Goal: Task Accomplishment & Management: Manage account settings

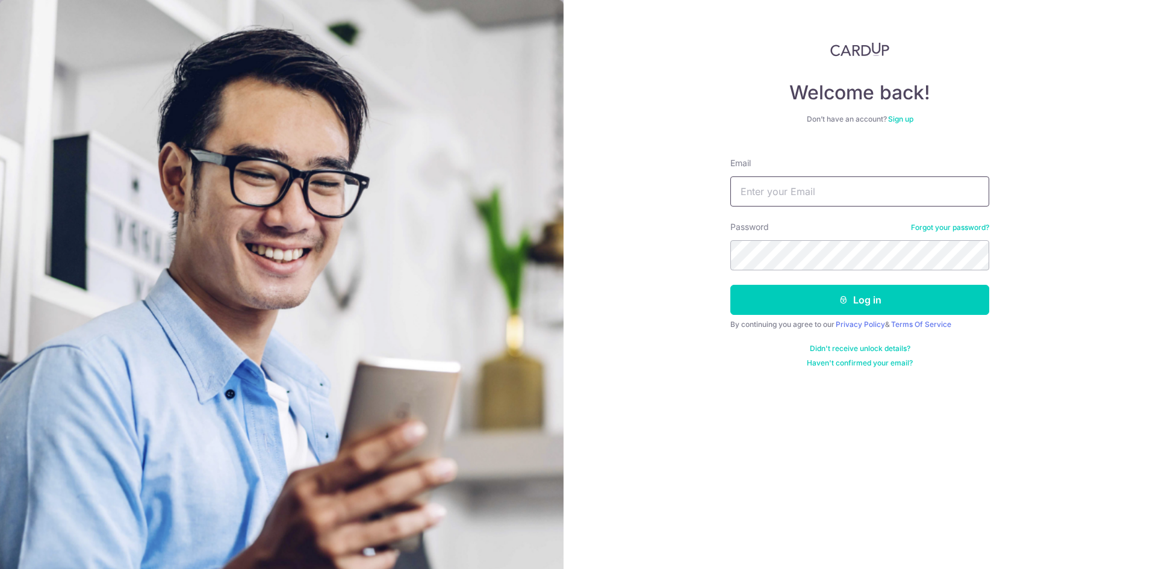
click at [765, 185] on input "Email" at bounding box center [859, 191] width 259 height 30
type input "[EMAIL_ADDRESS][DOMAIN_NAME]"
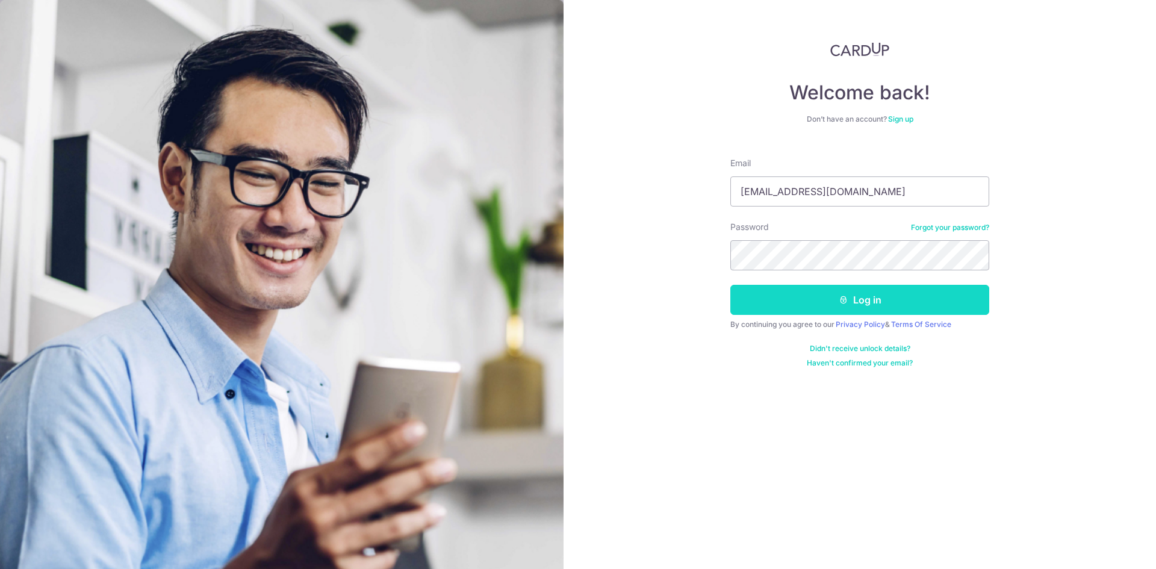
click at [861, 300] on button "Log in" at bounding box center [859, 300] width 259 height 30
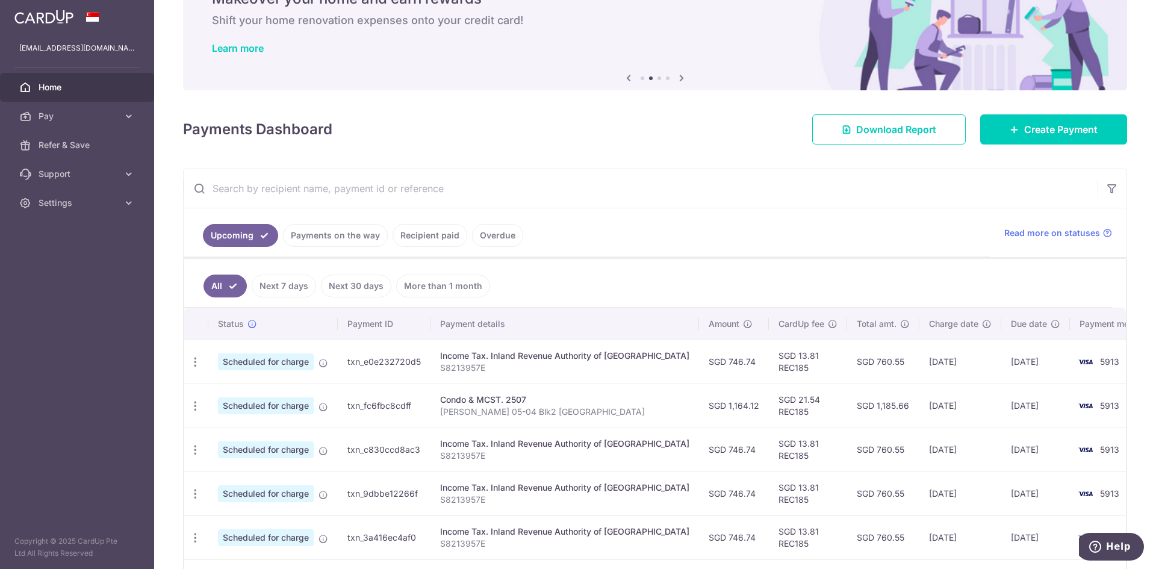
scroll to position [64, 0]
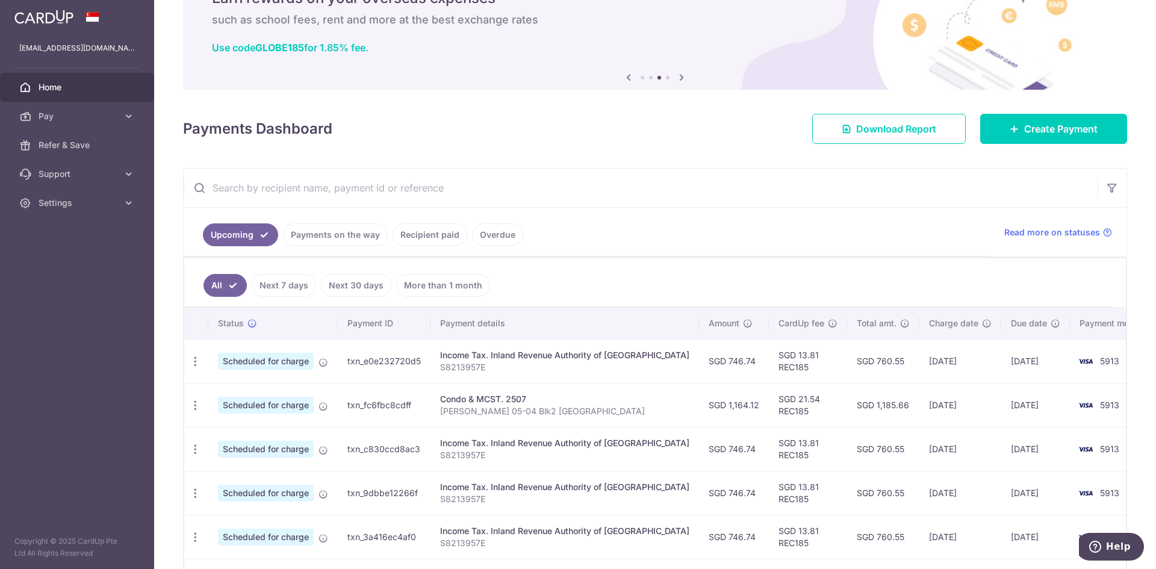
click at [412, 234] on link "Recipient paid" at bounding box center [429, 234] width 75 height 23
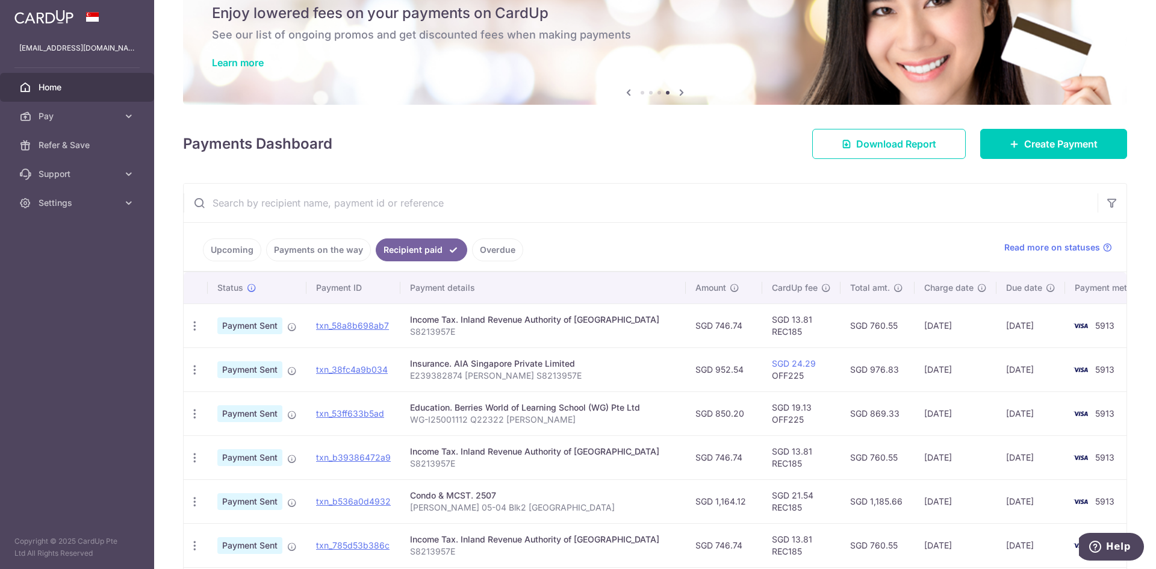
scroll to position [0, 0]
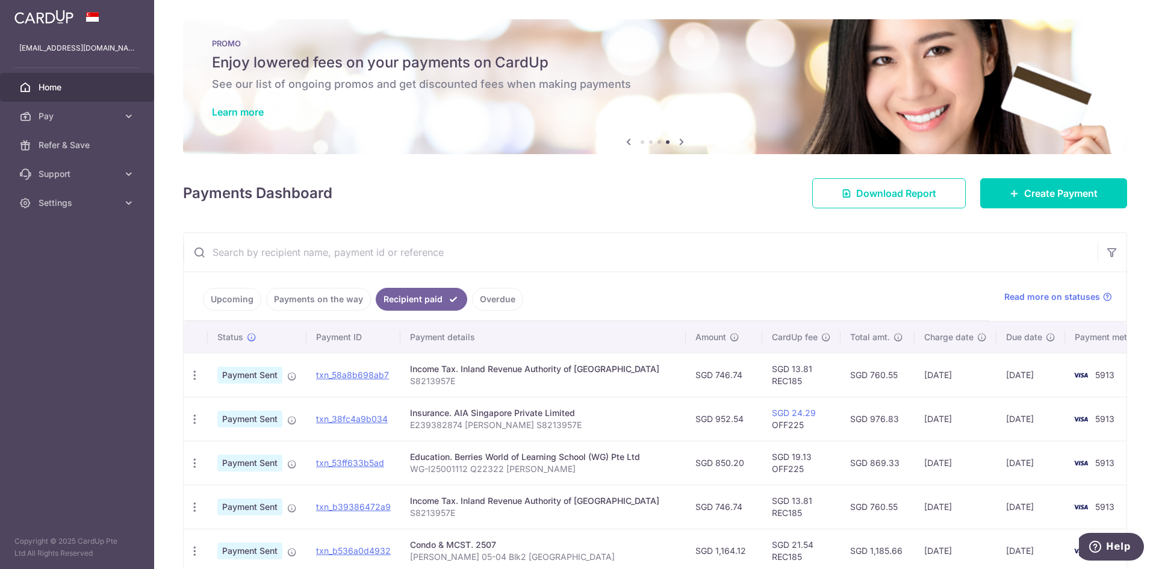
click at [87, 93] on link "Home" at bounding box center [77, 87] width 154 height 29
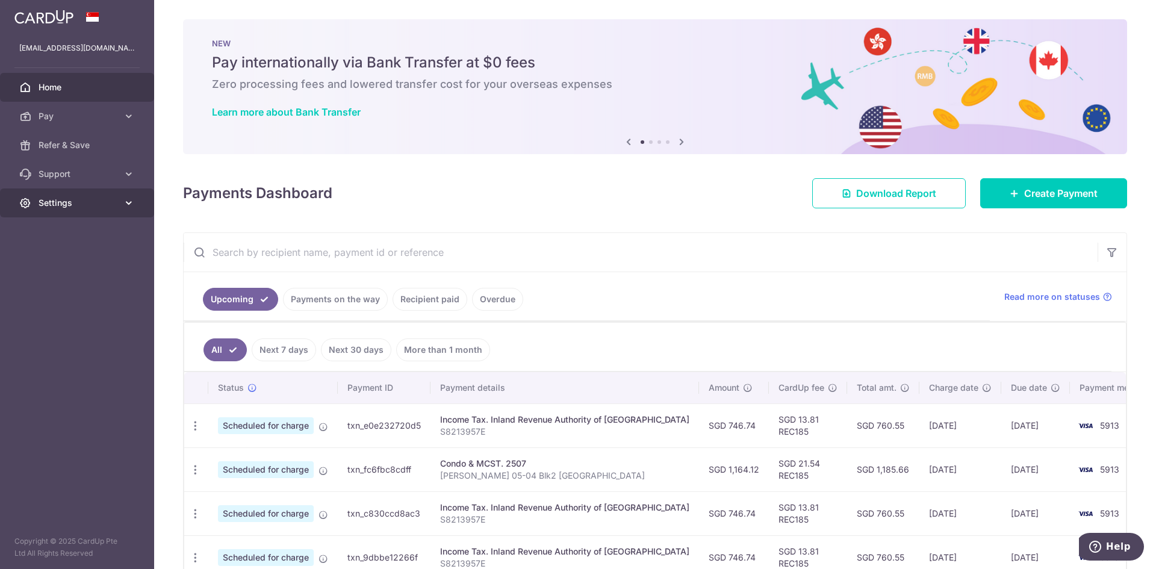
click at [96, 192] on link "Settings" at bounding box center [77, 202] width 154 height 29
click at [75, 235] on span "Account" at bounding box center [78, 232] width 79 height 12
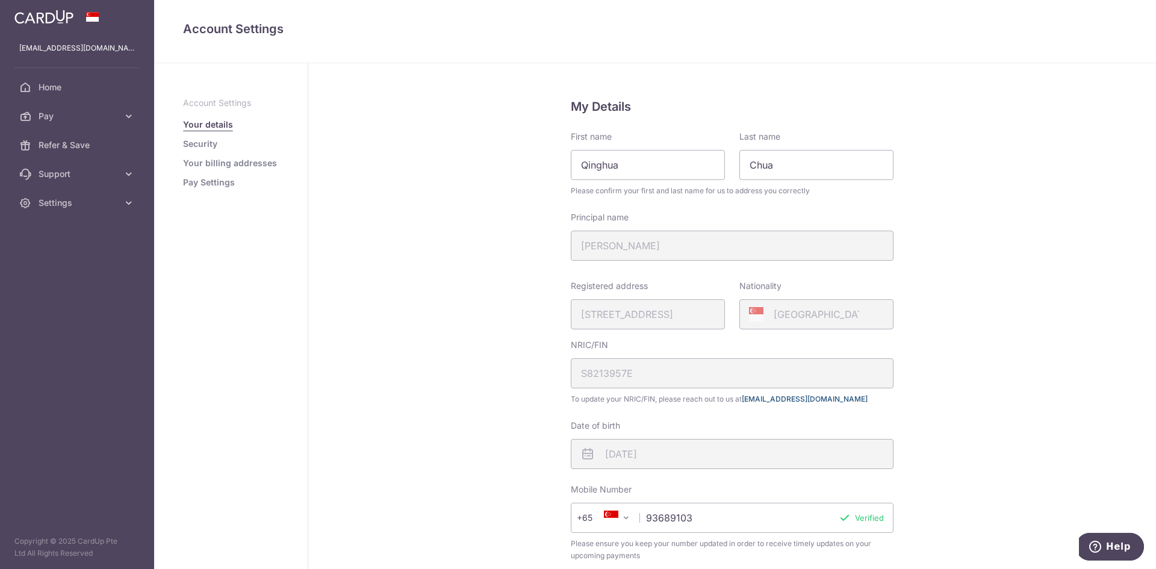
click at [764, 397] on link "[EMAIL_ADDRESS][DOMAIN_NAME]" at bounding box center [805, 398] width 126 height 9
click at [764, 397] on link "hello@cardup.co" at bounding box center [805, 398] width 126 height 9
click at [158, 221] on aside "Account Settings Your details Security Your billing addresses Pay Settings" at bounding box center [231, 316] width 154 height 506
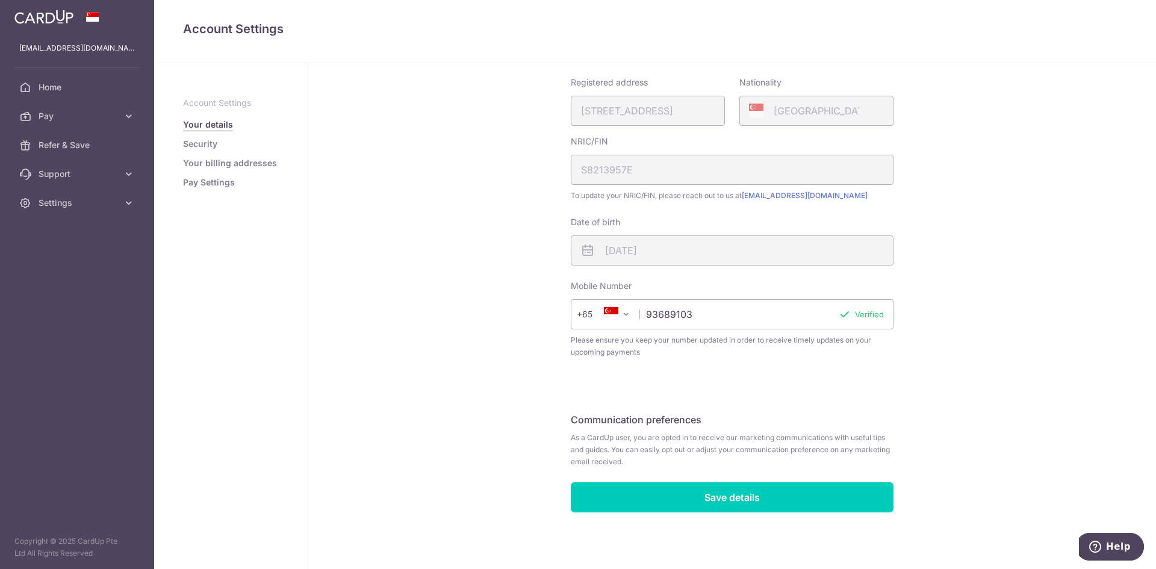
click at [240, 167] on link "Your billing addresses" at bounding box center [230, 163] width 94 height 12
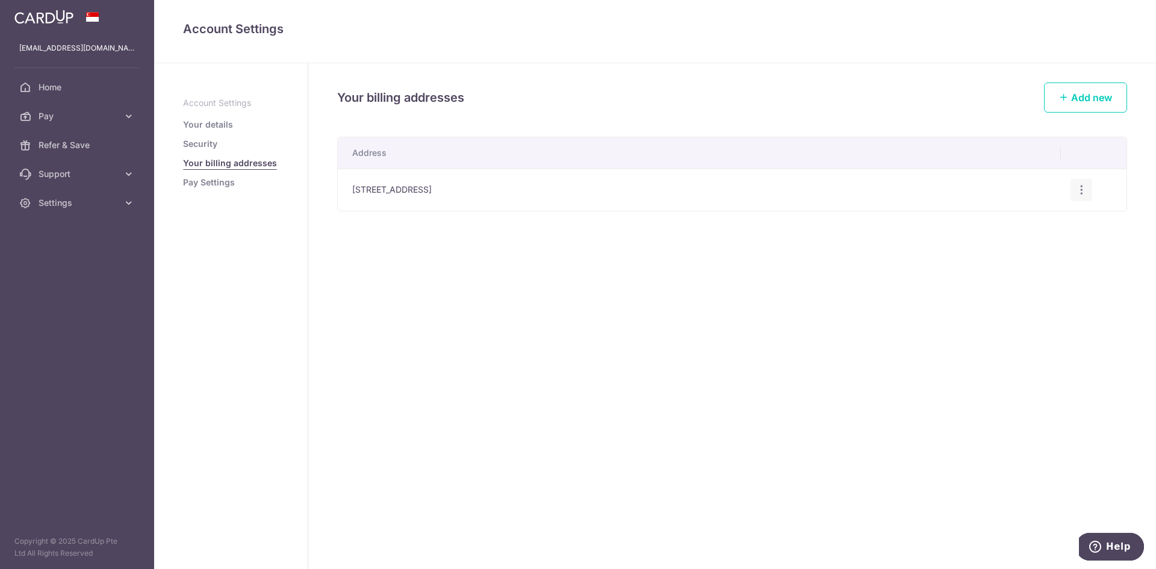
click at [1077, 190] on icon "button" at bounding box center [1081, 190] width 13 height 13
click at [790, 294] on div "Your billing addresses Add new Address 2 Hougang st 92,, Regentville, #05-04, S…" at bounding box center [731, 316] width 847 height 506
click at [200, 144] on link "Security" at bounding box center [200, 144] width 34 height 12
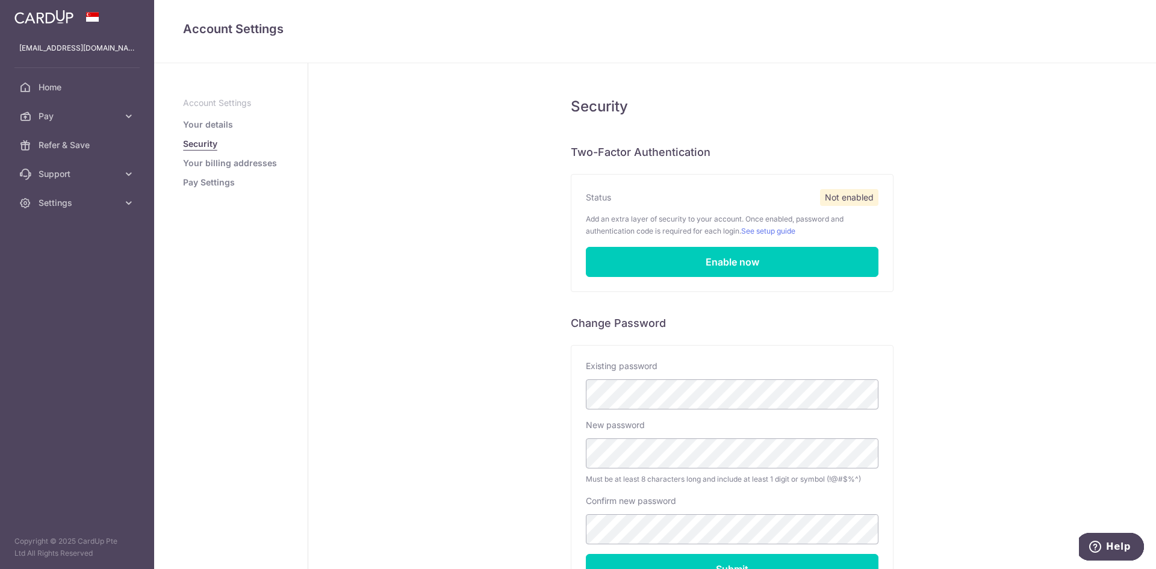
click at [221, 110] on ul "Account Settings Your details Security Your billing addresses Pay Settings" at bounding box center [231, 142] width 96 height 91
click at [214, 121] on link "Your details" at bounding box center [208, 125] width 50 height 12
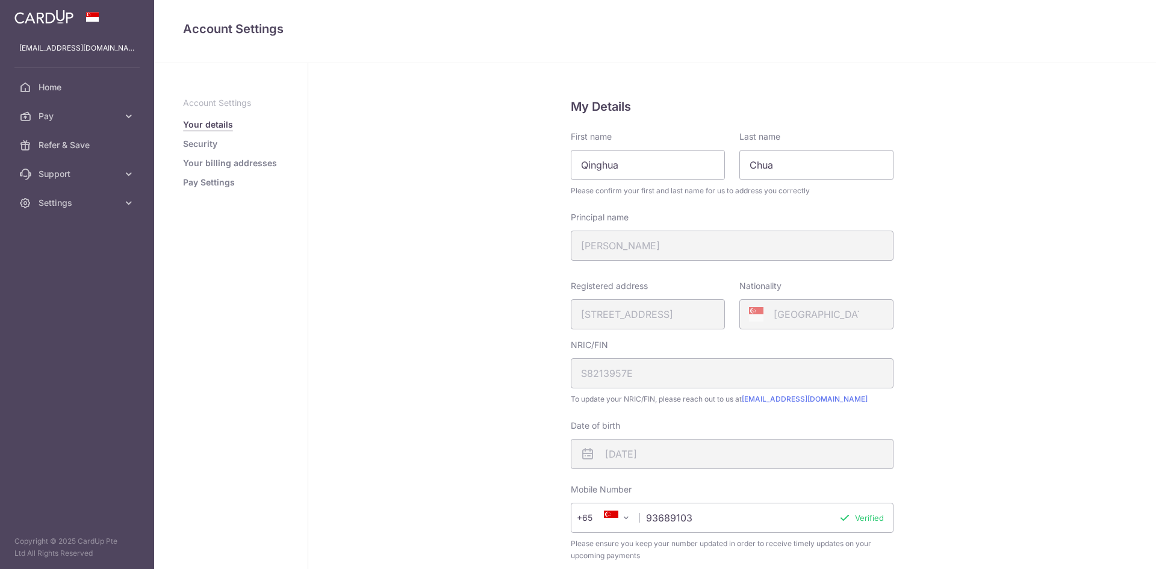
click at [214, 121] on link "Your details" at bounding box center [208, 125] width 50 height 12
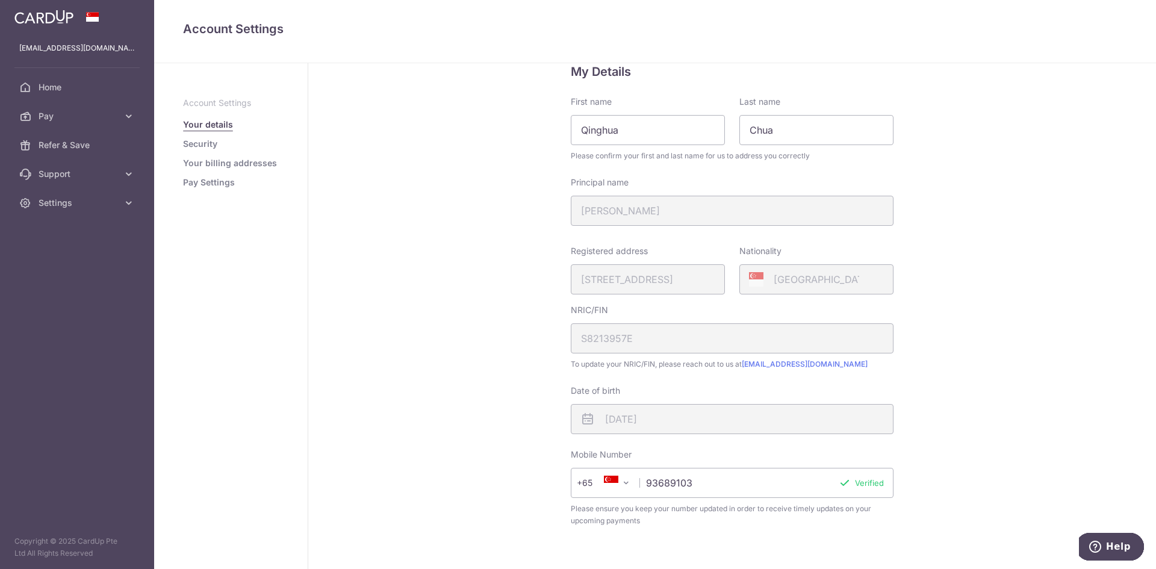
scroll to position [26, 0]
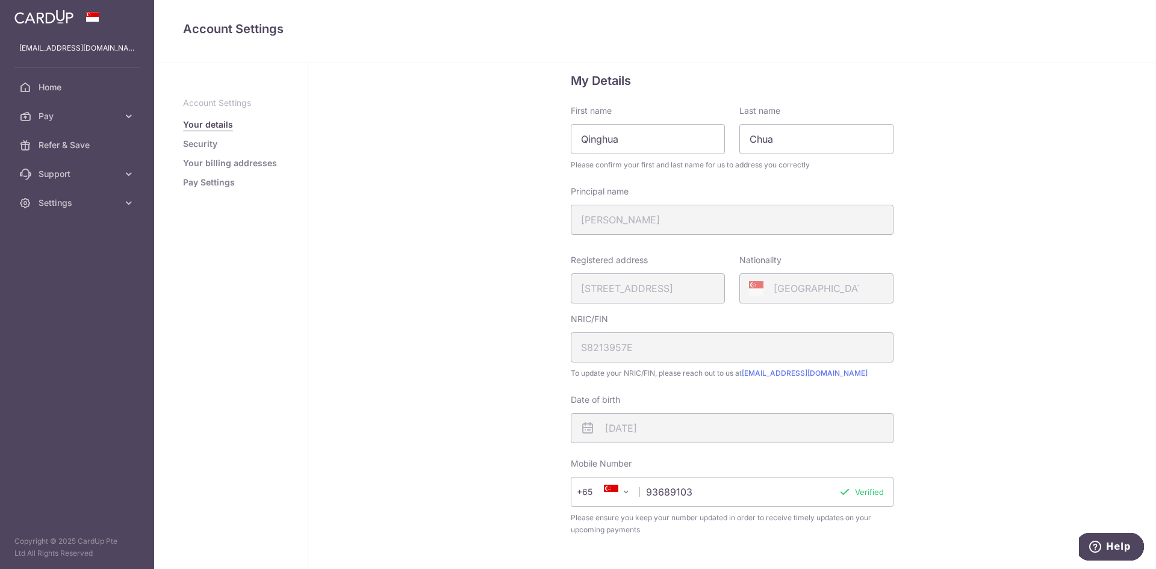
click at [201, 149] on link "Security" at bounding box center [200, 144] width 34 height 12
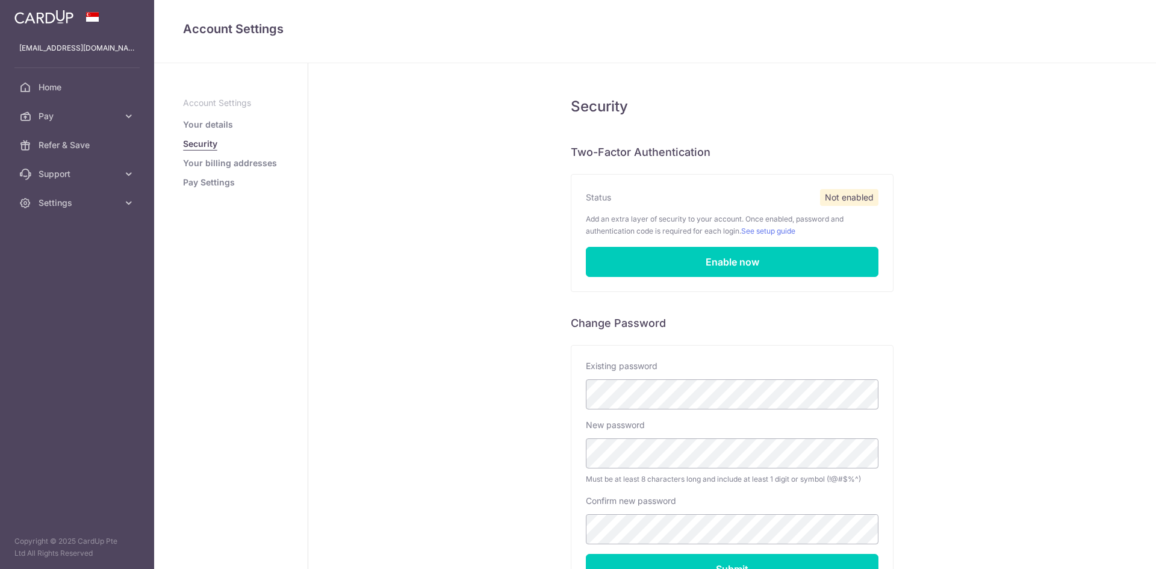
click at [211, 164] on link "Your billing addresses" at bounding box center [230, 163] width 94 height 12
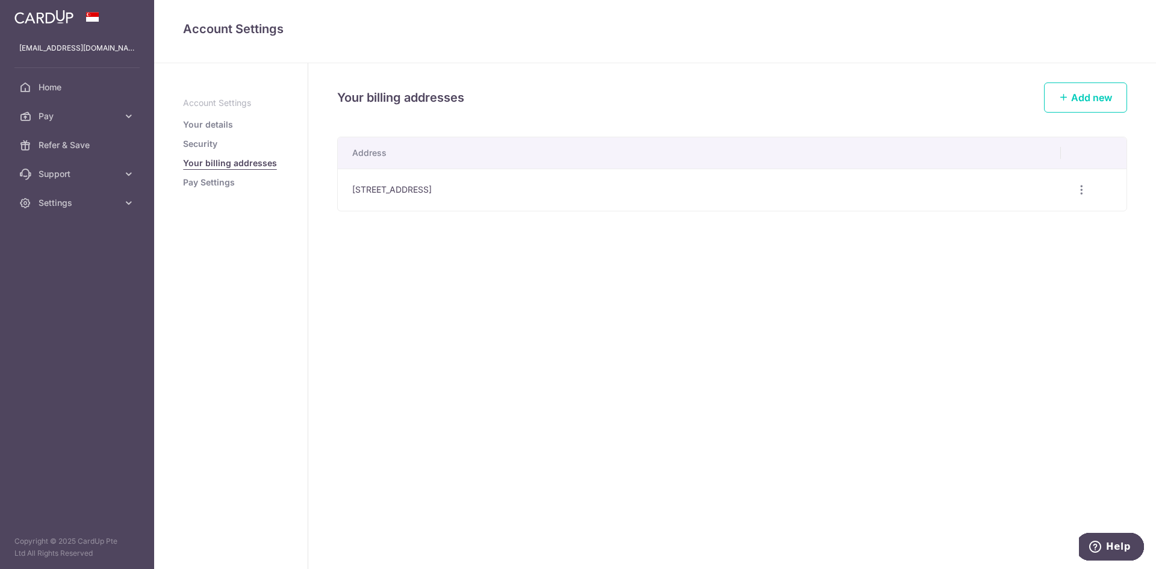
click at [214, 163] on link "Your billing addresses" at bounding box center [230, 163] width 94 height 12
click at [94, 67] on ul "cqinghua@yahoo.com Home Pay Payments Recipients Cards Refer & Save Support FAQ …" at bounding box center [77, 126] width 154 height 184
click at [86, 169] on span "Support" at bounding box center [78, 174] width 79 height 12
click at [81, 146] on span "Refer & Save" at bounding box center [78, 145] width 79 height 12
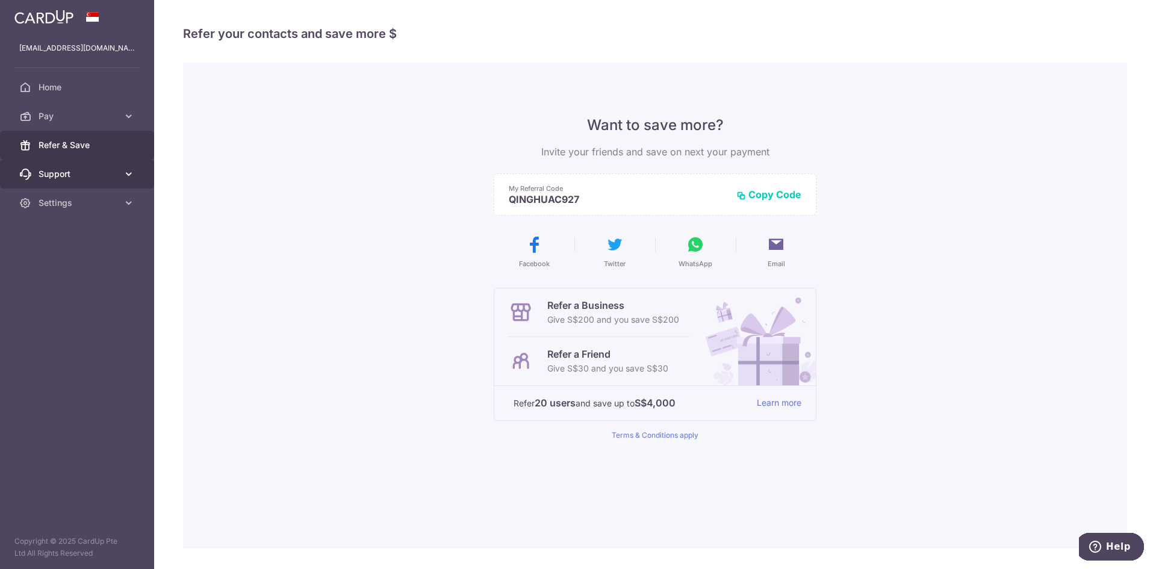
click at [82, 184] on link "Support" at bounding box center [77, 173] width 154 height 29
click at [78, 272] on span "Settings" at bounding box center [78, 276] width 79 height 12
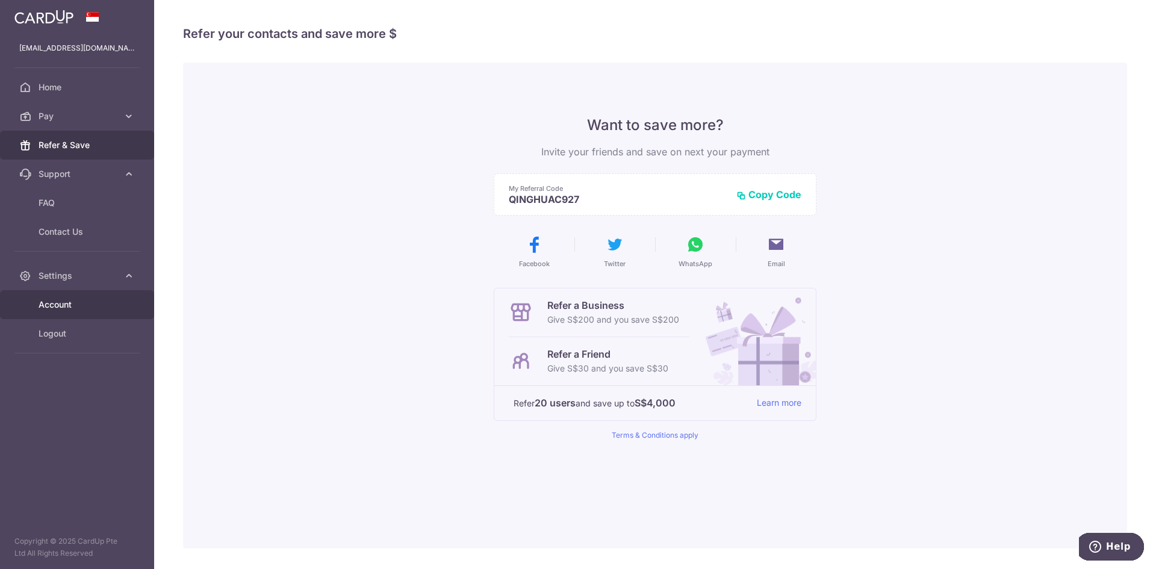
click at [72, 316] on link "Account" at bounding box center [77, 304] width 154 height 29
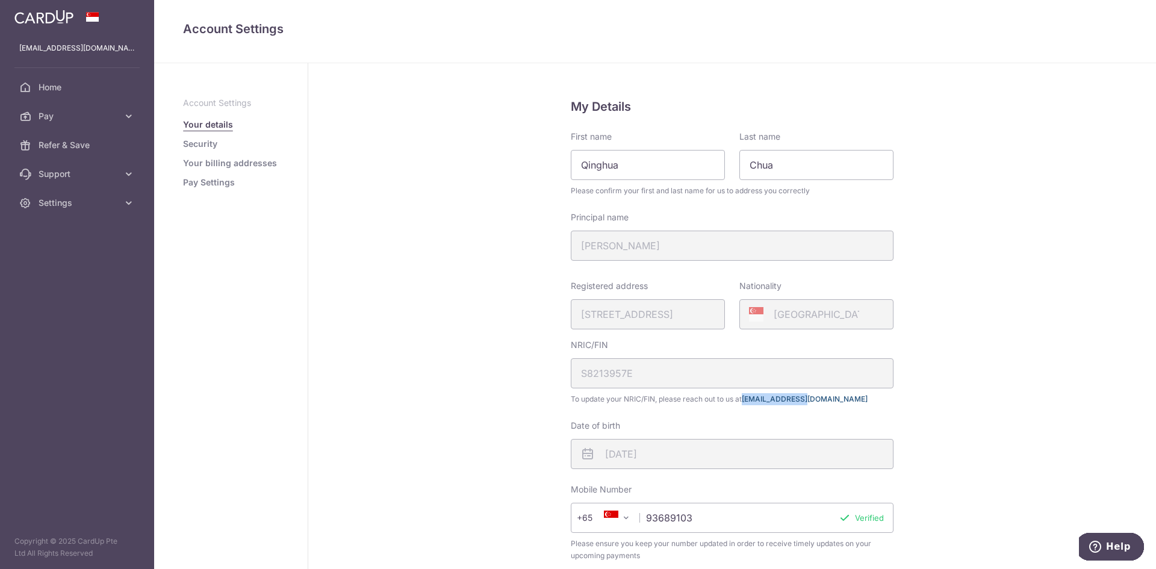
drag, startPoint x: 810, startPoint y: 395, endPoint x: 743, endPoint y: 401, distance: 67.7
click at [743, 401] on span "To update your NRIC/FIN, please reach out to us at hello@cardup.co" at bounding box center [732, 399] width 323 height 12
copy link "[EMAIL_ADDRESS][DOMAIN_NAME]"
click at [67, 90] on span "Home" at bounding box center [78, 87] width 79 height 12
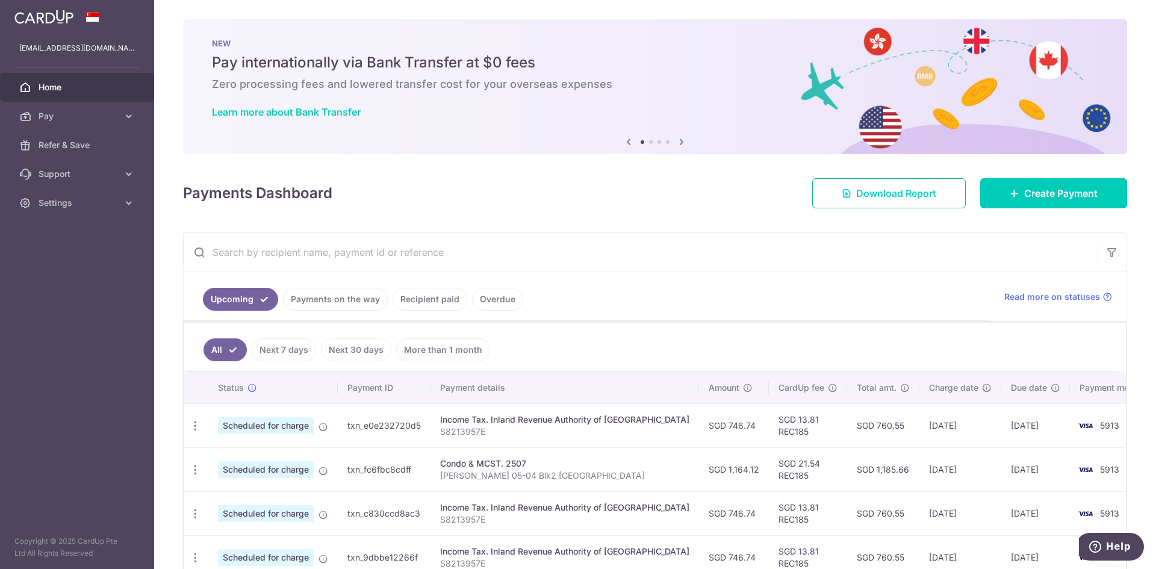
click at [909, 187] on span "Download Report" at bounding box center [896, 193] width 80 height 14
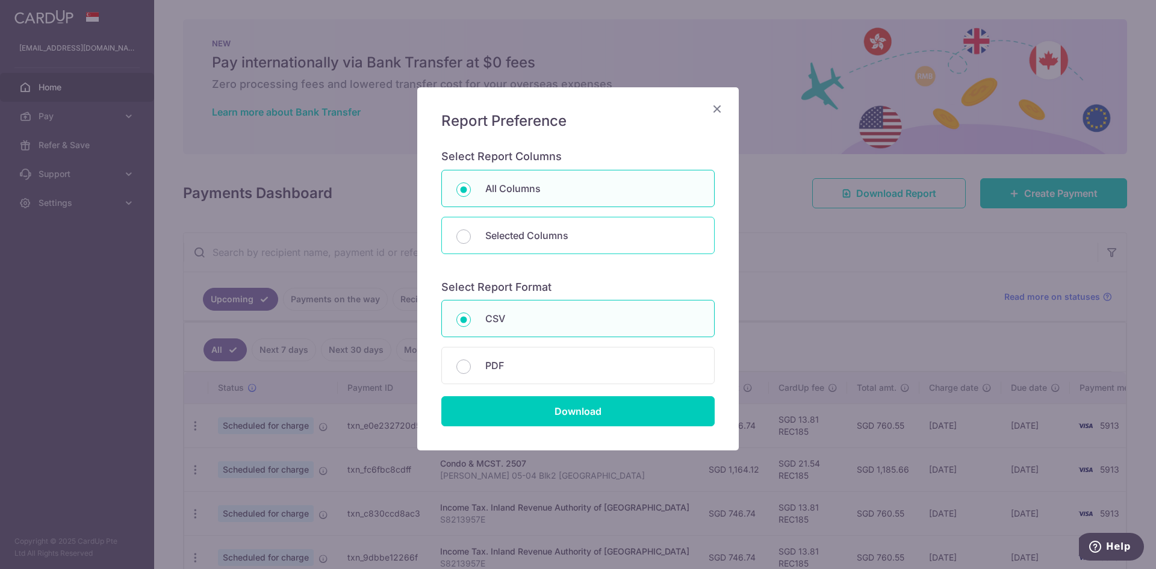
click at [564, 237] on p "Selected Columns" at bounding box center [592, 235] width 214 height 14
click at [471, 237] on input "Selected Columns" at bounding box center [463, 236] width 14 height 14
radio input "false"
radio input "true"
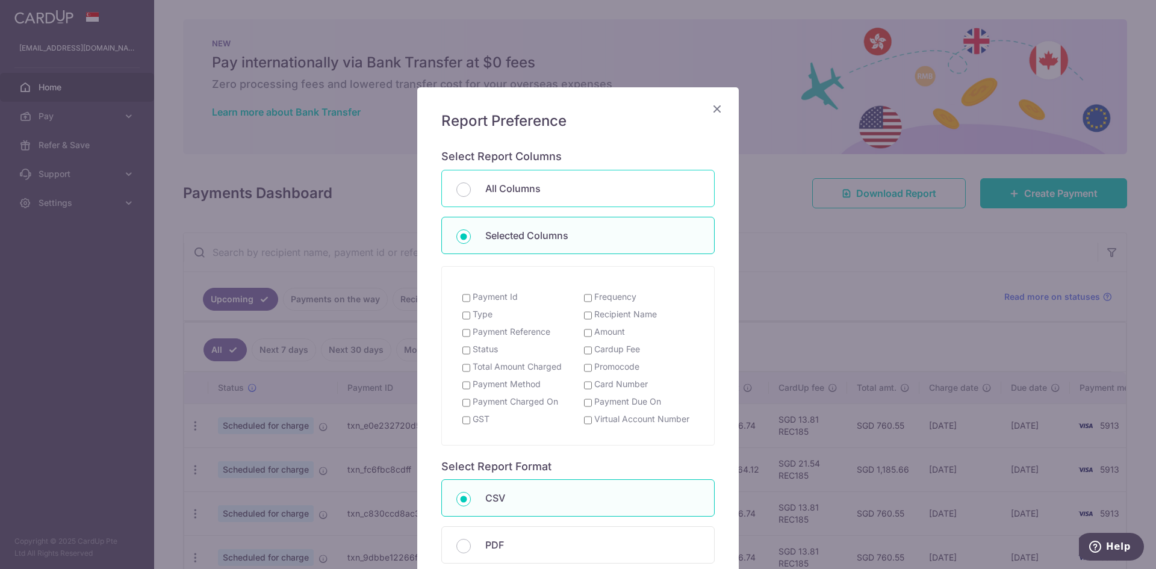
click at [569, 191] on p "All Columns" at bounding box center [592, 188] width 214 height 14
click at [471, 191] on input "All Columns" at bounding box center [463, 189] width 14 height 14
radio input "true"
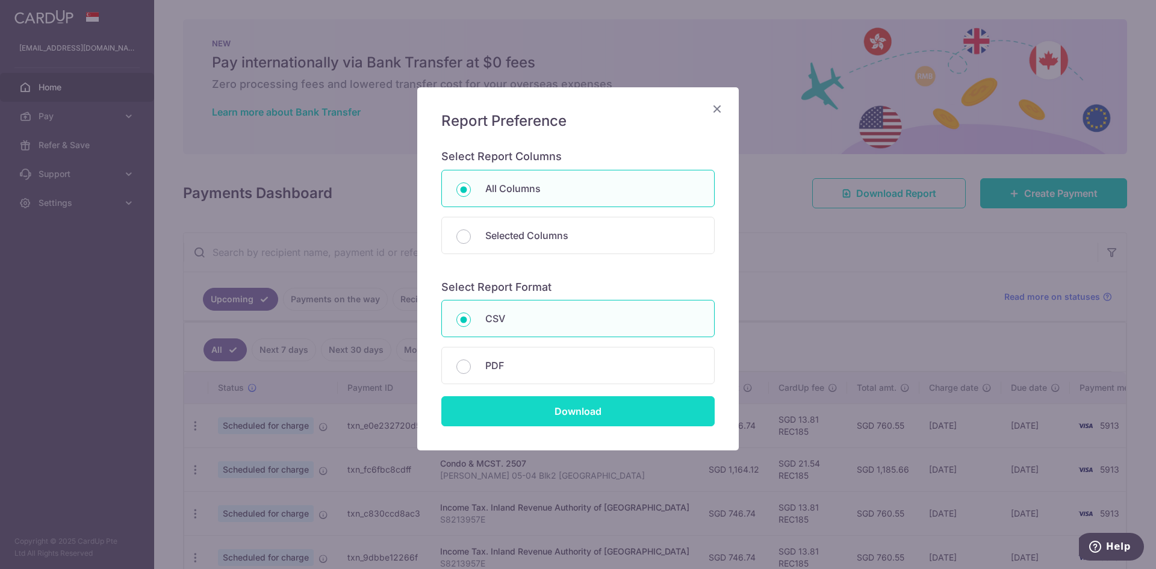
click at [526, 406] on input "Download" at bounding box center [577, 411] width 273 height 30
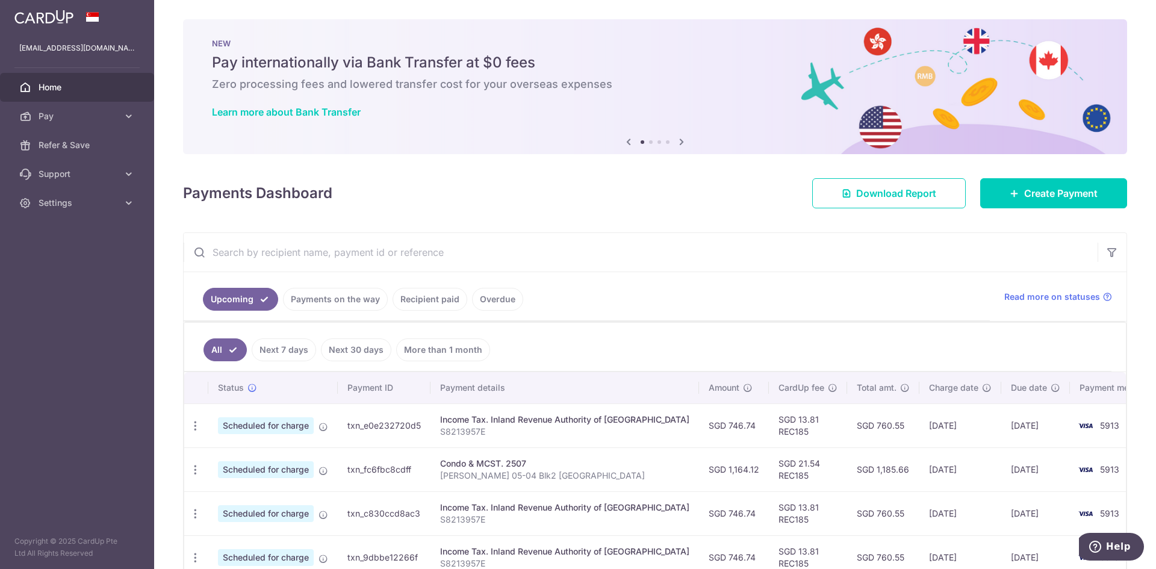
click at [339, 292] on link "Payments on the way" at bounding box center [335, 299] width 105 height 23
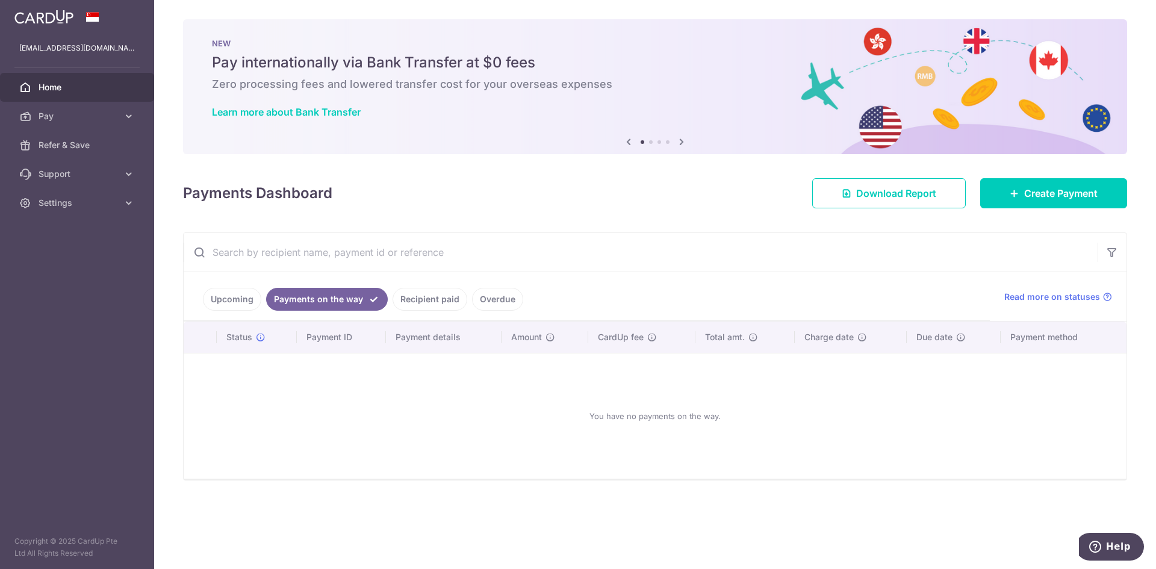
click at [410, 294] on link "Recipient paid" at bounding box center [429, 299] width 75 height 23
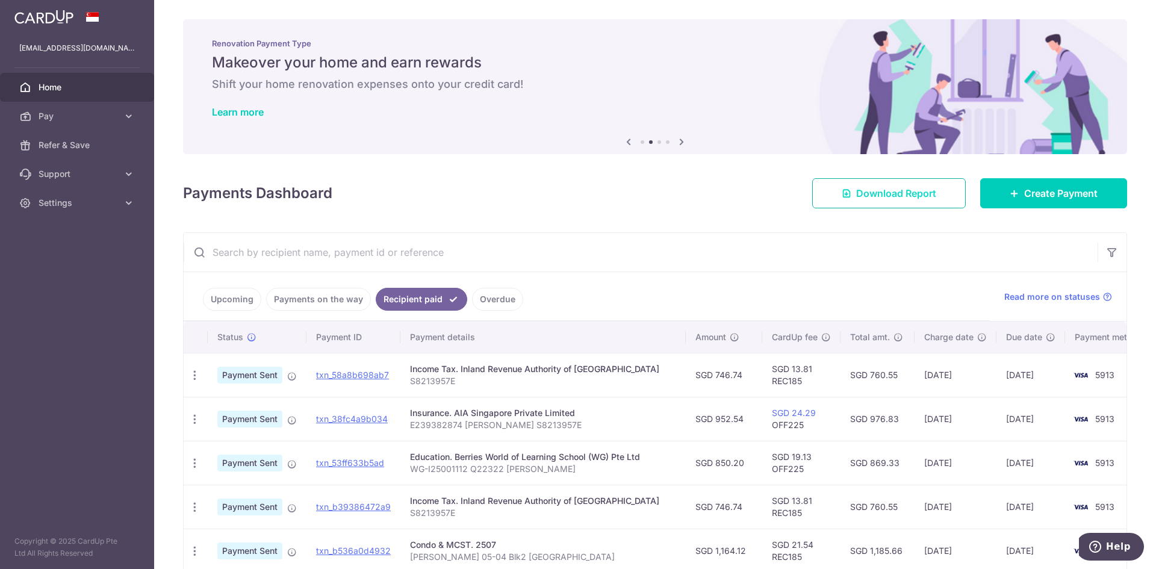
click at [923, 193] on span "Download Report" at bounding box center [896, 193] width 80 height 14
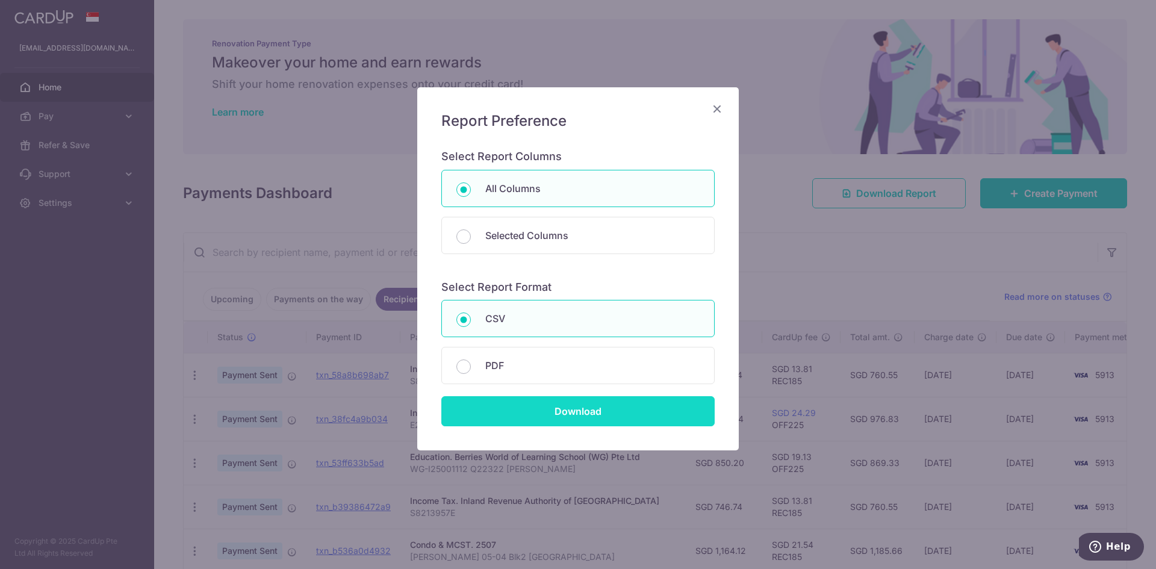
click at [555, 403] on input "Download" at bounding box center [577, 411] width 273 height 30
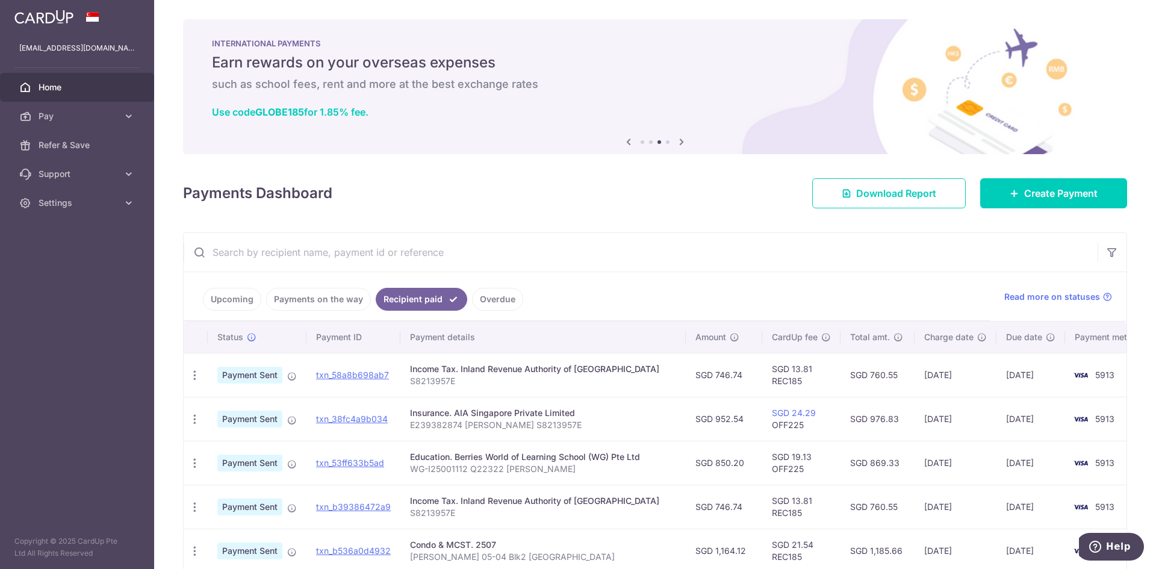
click at [83, 81] on link "Home" at bounding box center [77, 87] width 154 height 29
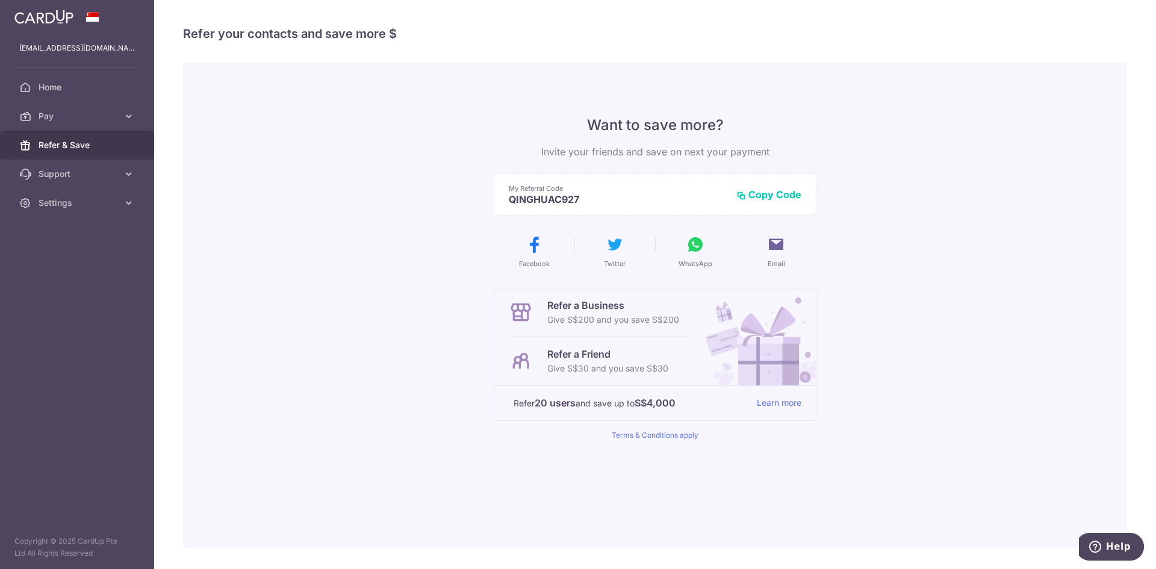
click at [49, 13] on img at bounding box center [43, 17] width 59 height 14
